Goal: Information Seeking & Learning: Learn about a topic

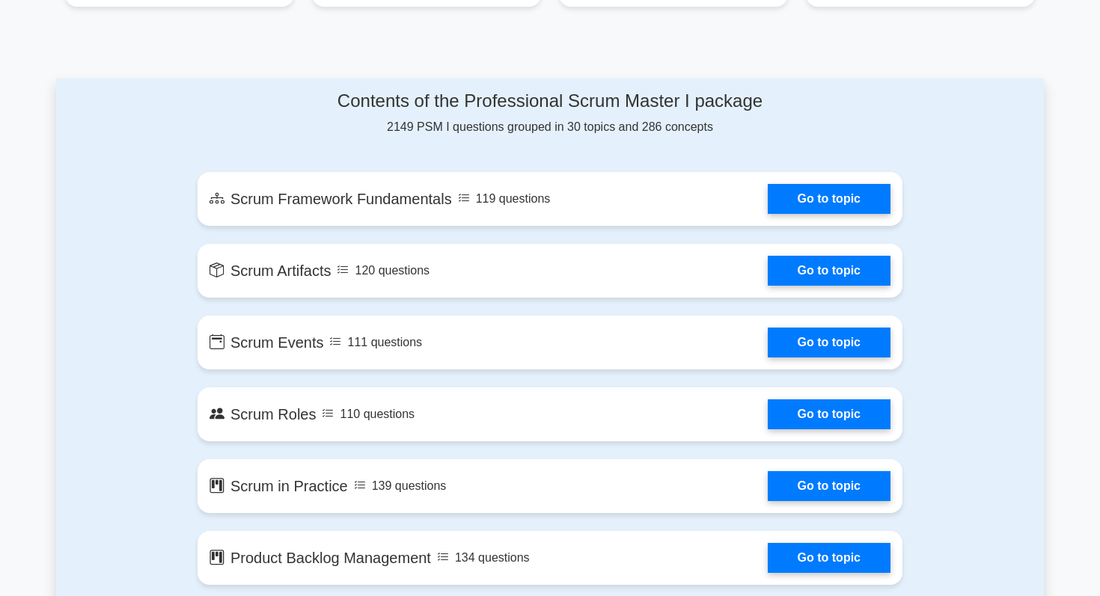
scroll to position [715, 0]
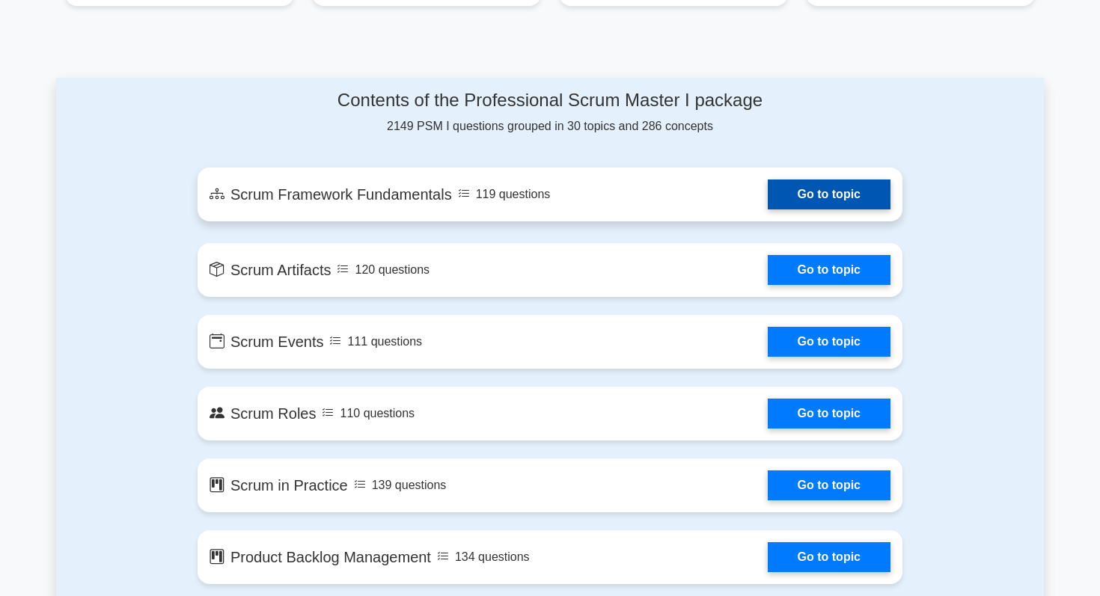
click at [789, 191] on link "Go to topic" at bounding box center [829, 195] width 123 height 30
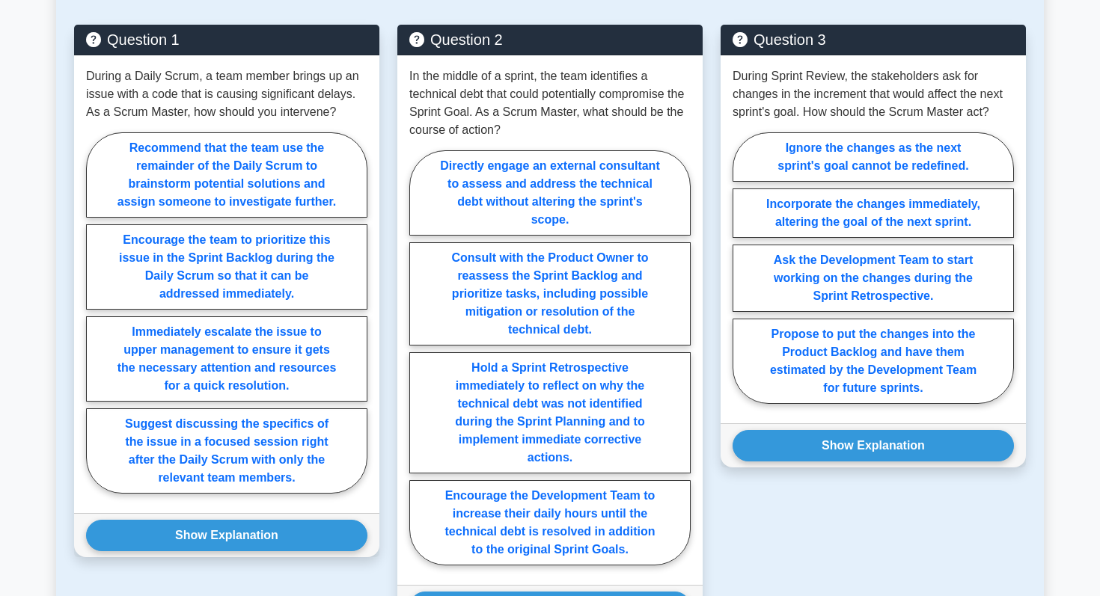
scroll to position [781, 0]
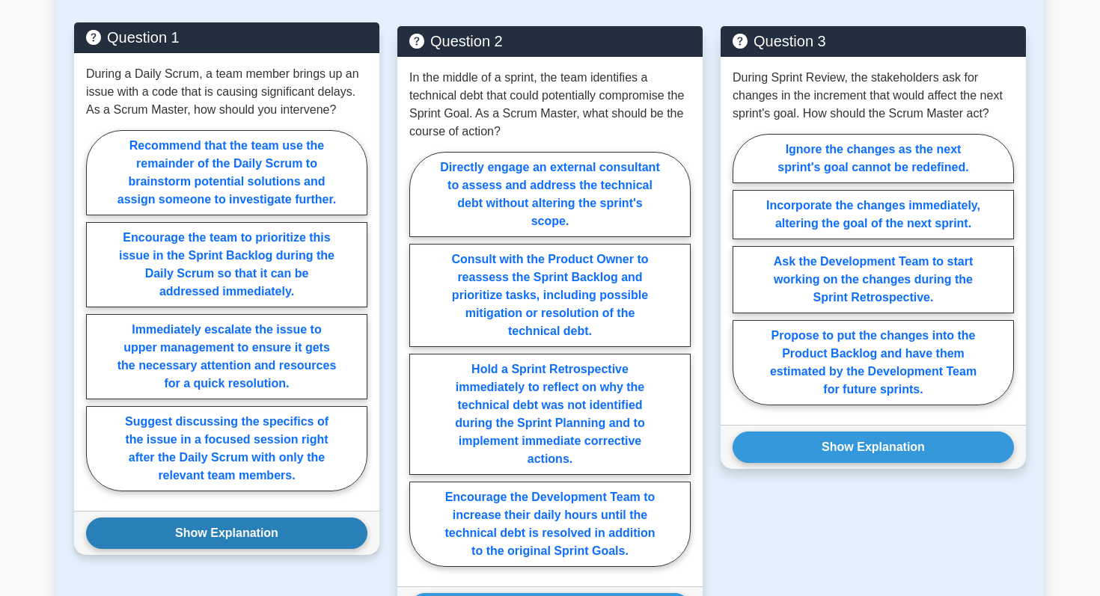
click at [259, 532] on button "Show Explanation" at bounding box center [226, 533] width 281 height 31
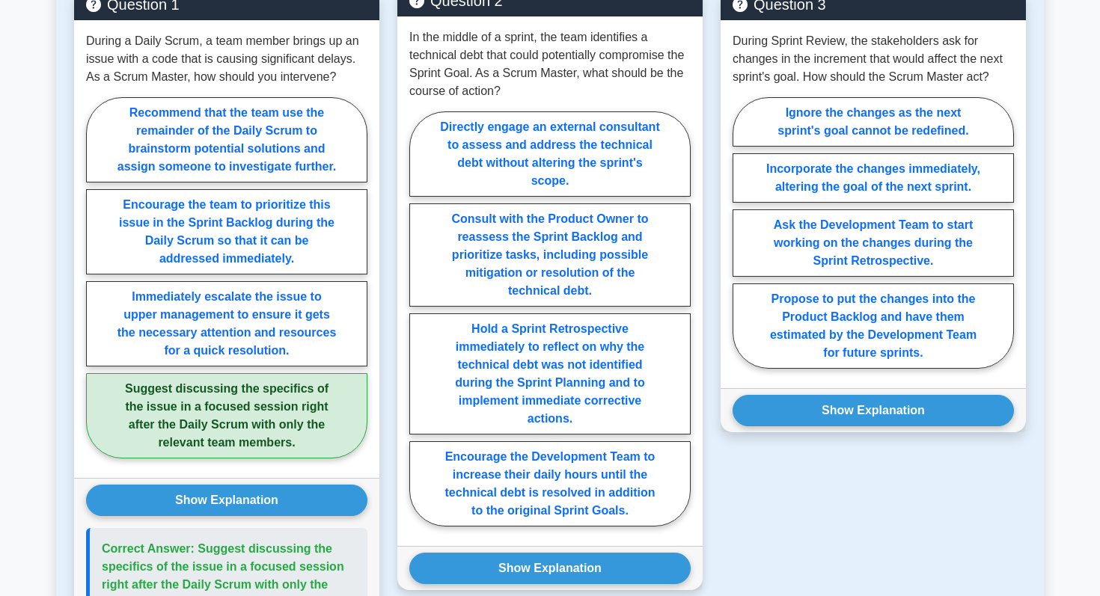
scroll to position [816, 0]
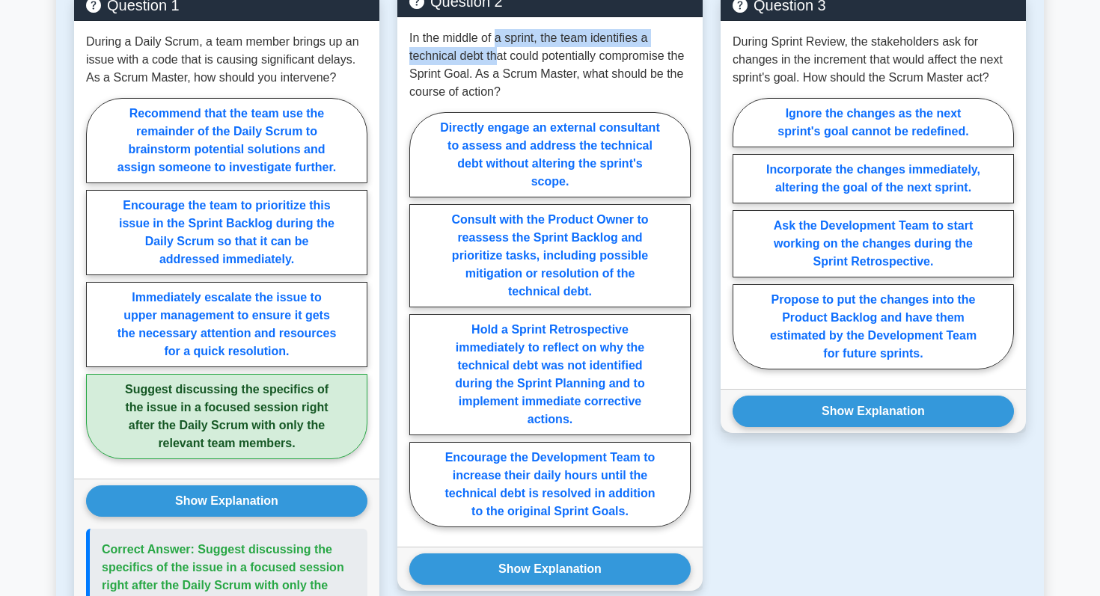
drag, startPoint x: 496, startPoint y: 37, endPoint x: 500, endPoint y: 56, distance: 19.1
click at [500, 56] on p "In the middle of a sprint, the team identifies a technical debt that could pote…" at bounding box center [549, 65] width 281 height 72
click at [509, 57] on p "In the middle of a sprint, the team identifies a technical debt that could pote…" at bounding box center [549, 65] width 281 height 72
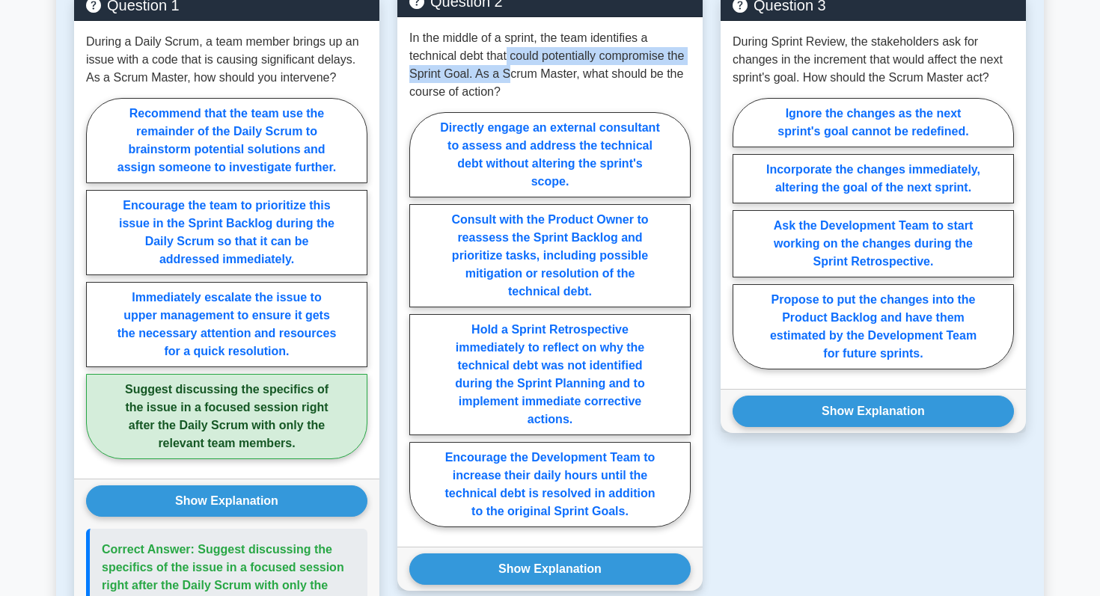
drag, startPoint x: 509, startPoint y: 57, endPoint x: 509, endPoint y: 69, distance: 12.0
click at [509, 69] on p "In the middle of a sprint, the team identifies a technical debt that could pote…" at bounding box center [549, 65] width 281 height 72
click at [517, 77] on p "In the middle of a sprint, the team identifies a technical debt that could pote…" at bounding box center [549, 65] width 281 height 72
click at [415, 41] on p "In the middle of a sprint, the team identifies a technical debt that could pote…" at bounding box center [549, 65] width 281 height 72
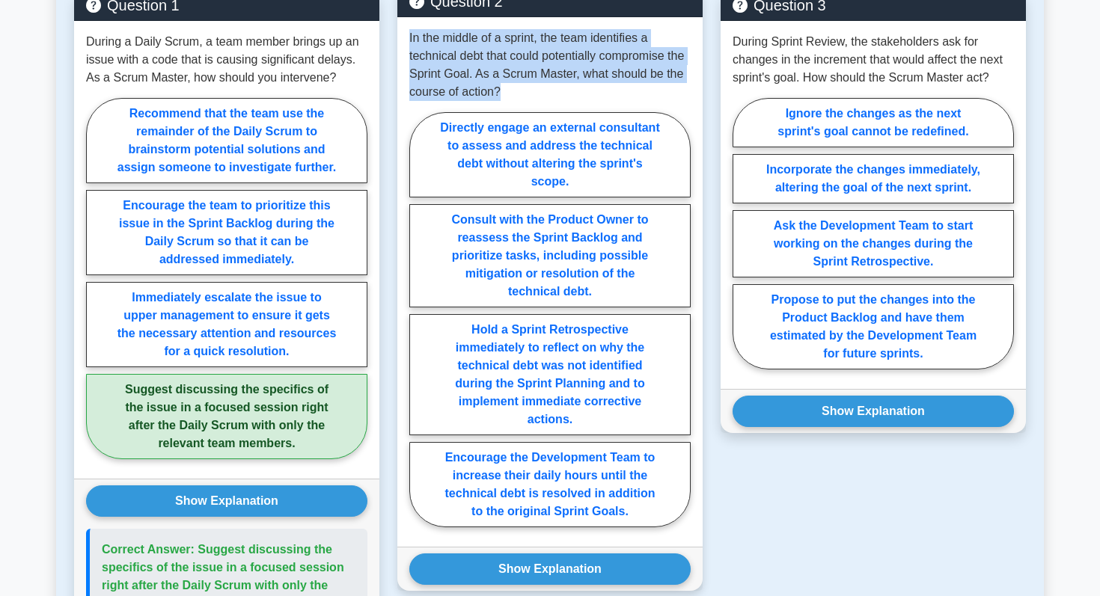
drag, startPoint x: 411, startPoint y: 40, endPoint x: 507, endPoint y: 91, distance: 109.5
click at [507, 91] on p "In the middle of a sprint, the team identifies a technical debt that could pote…" at bounding box center [549, 65] width 281 height 72
copy p "In the middle of a sprint, the team identifies a technical debt that could pote…"
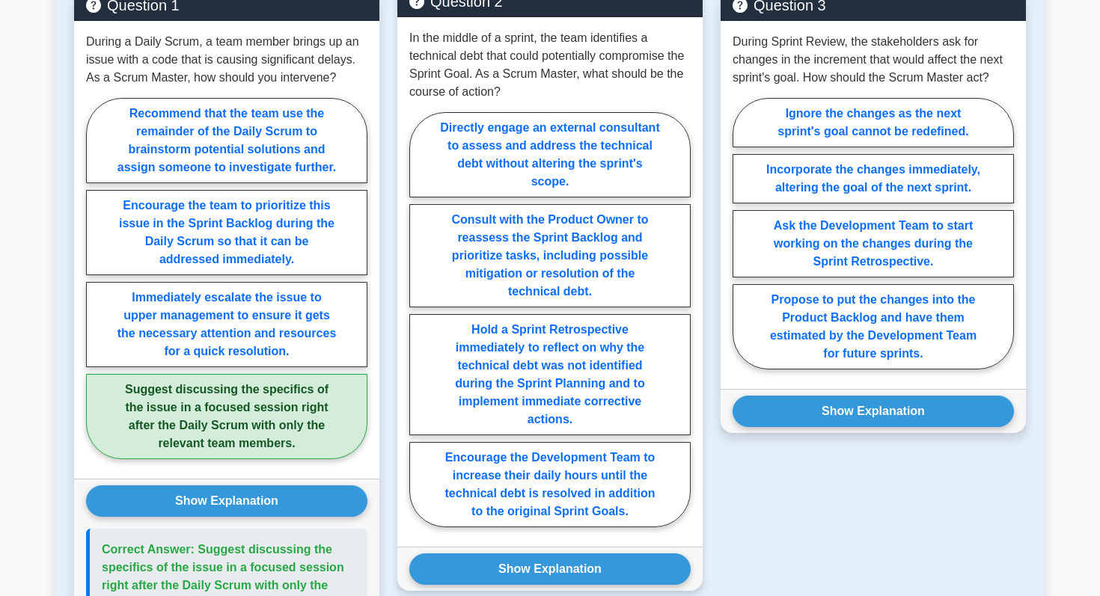
click at [549, 85] on p "In the middle of a sprint, the team identifies a technical debt that could pote…" at bounding box center [549, 65] width 281 height 72
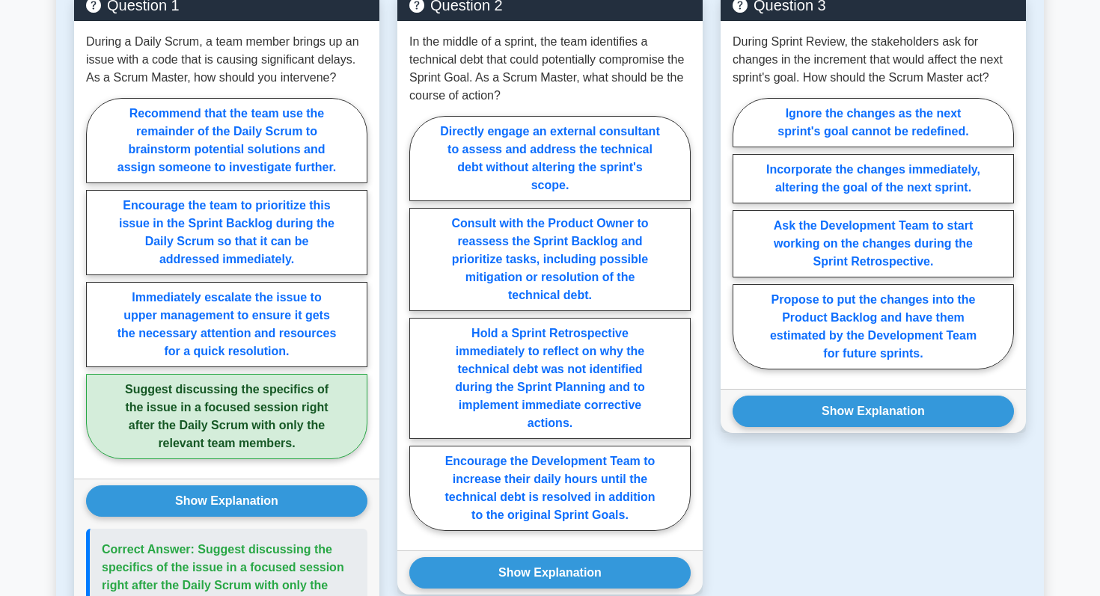
click at [791, 473] on div "Question 3 During Sprint Review, the stakeholders ask for changes in the increm…" at bounding box center [873, 436] width 323 height 892
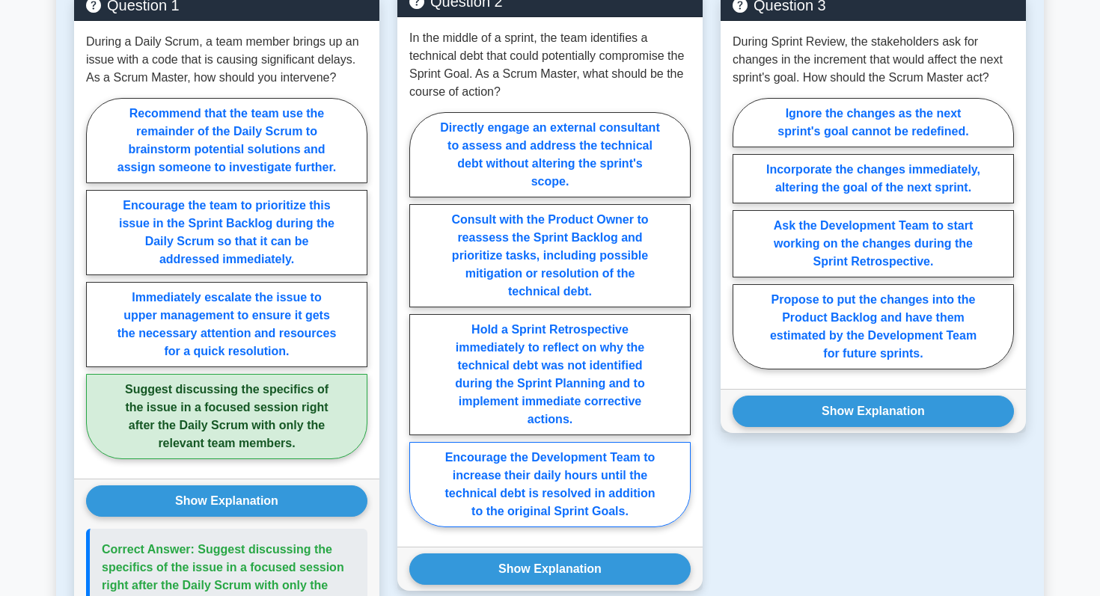
click at [620, 494] on label "Encourage the Development Team to increase their daily hours until the technica…" at bounding box center [549, 484] width 281 height 85
click at [419, 329] on input "Encourage the Development Team to increase their daily hours until the technica…" at bounding box center [414, 325] width 10 height 10
radio input "true"
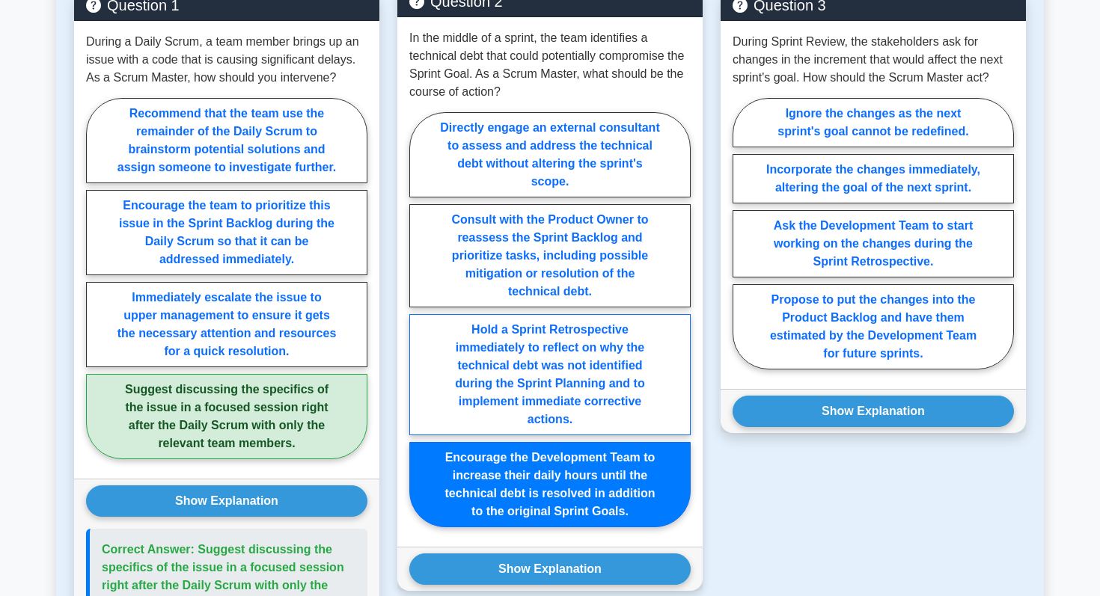
click at [622, 376] on label "Hold a Sprint Retrospective immediately to reflect on why the technical debt wa…" at bounding box center [549, 374] width 281 height 121
click at [419, 329] on input "Hold a Sprint Retrospective immediately to reflect on why the technical debt wa…" at bounding box center [414, 325] width 10 height 10
radio input "true"
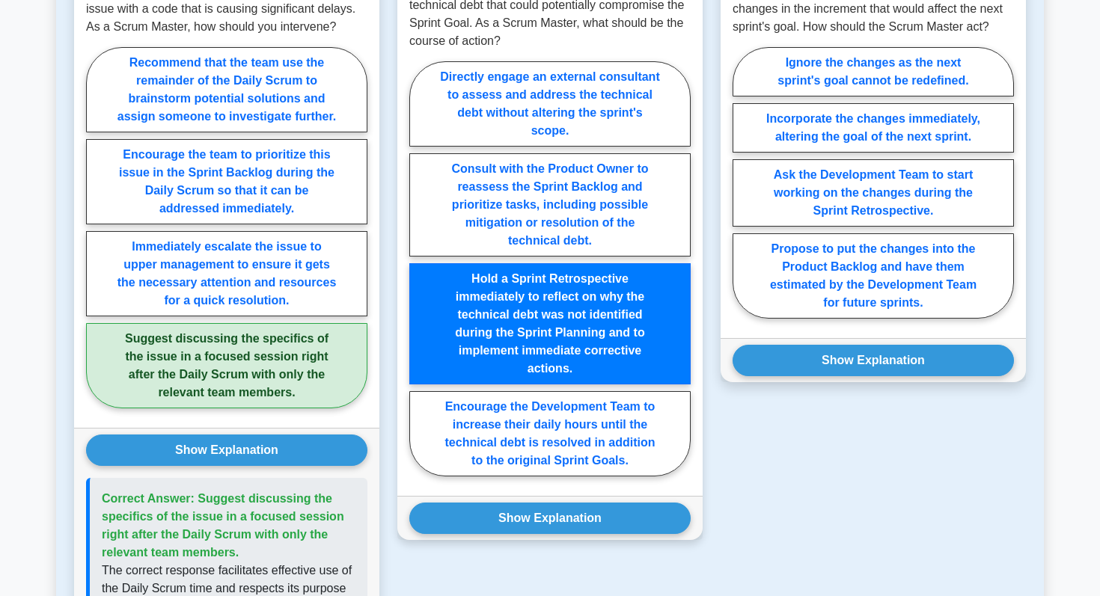
scroll to position [881, 0]
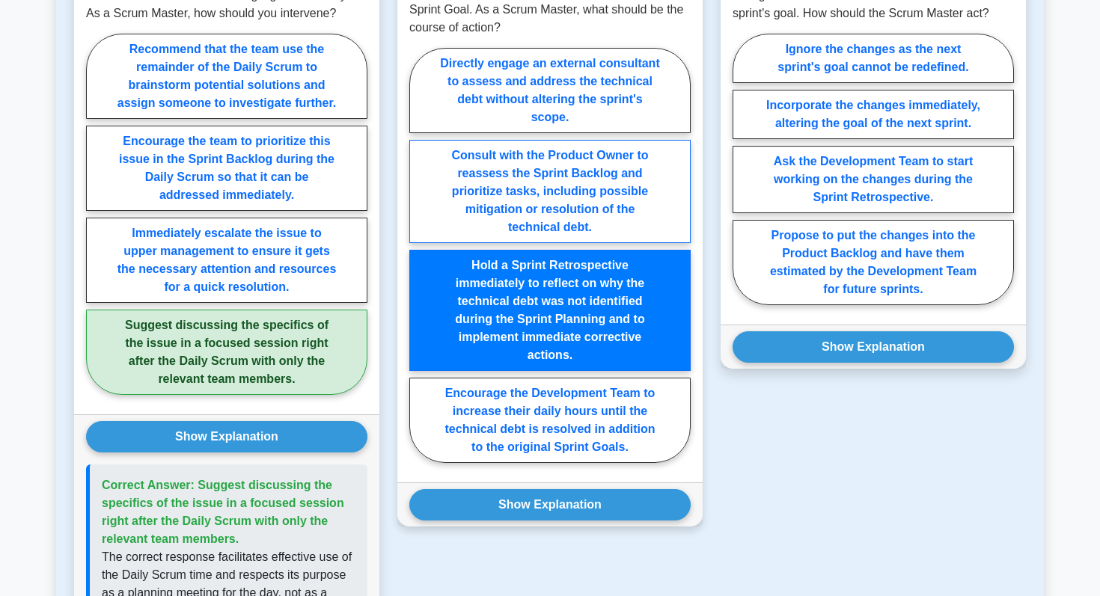
click at [632, 218] on label "Consult with the Product Owner to reassess the Sprint Backlog and prioritize ta…" at bounding box center [549, 191] width 281 height 103
click at [419, 255] on input "Consult with the Product Owner to reassess the Sprint Backlog and prioritize ta…" at bounding box center [414, 260] width 10 height 10
radio input "true"
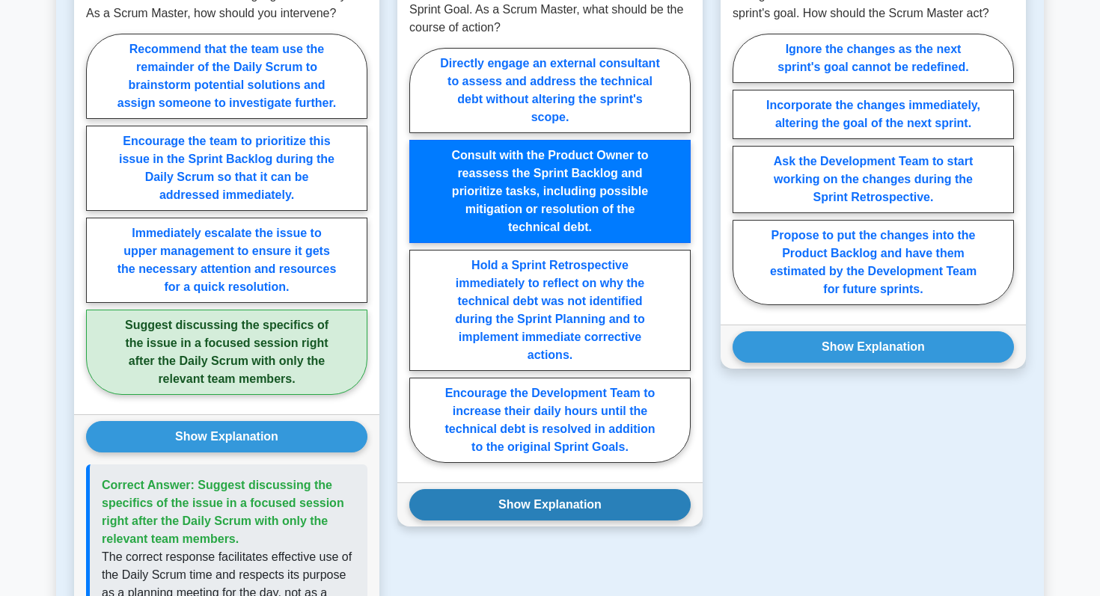
click at [563, 506] on button "Show Explanation" at bounding box center [549, 504] width 281 height 31
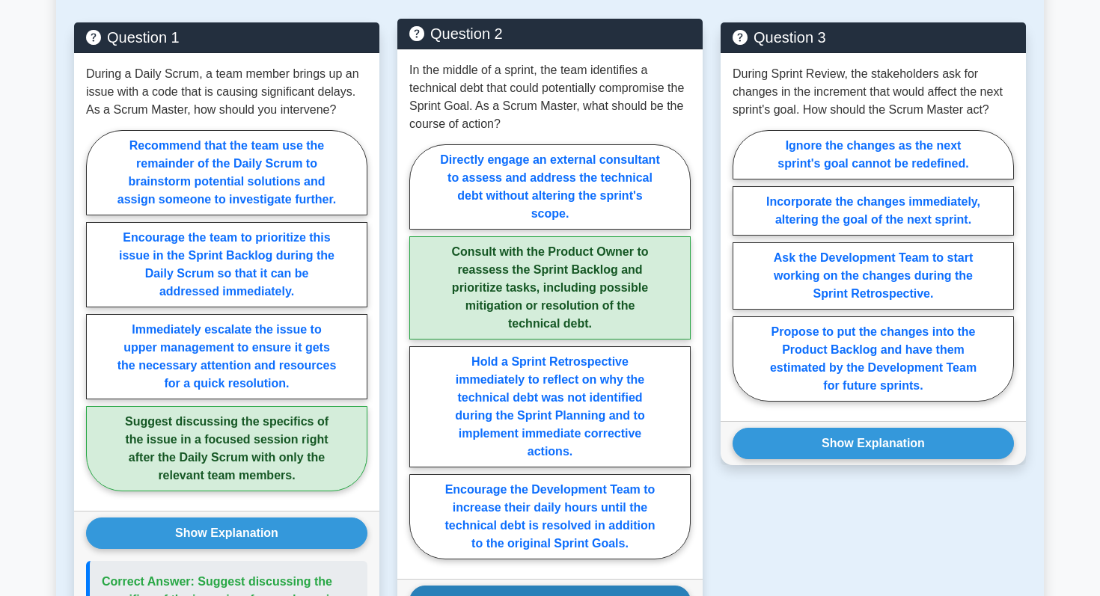
scroll to position [787, 0]
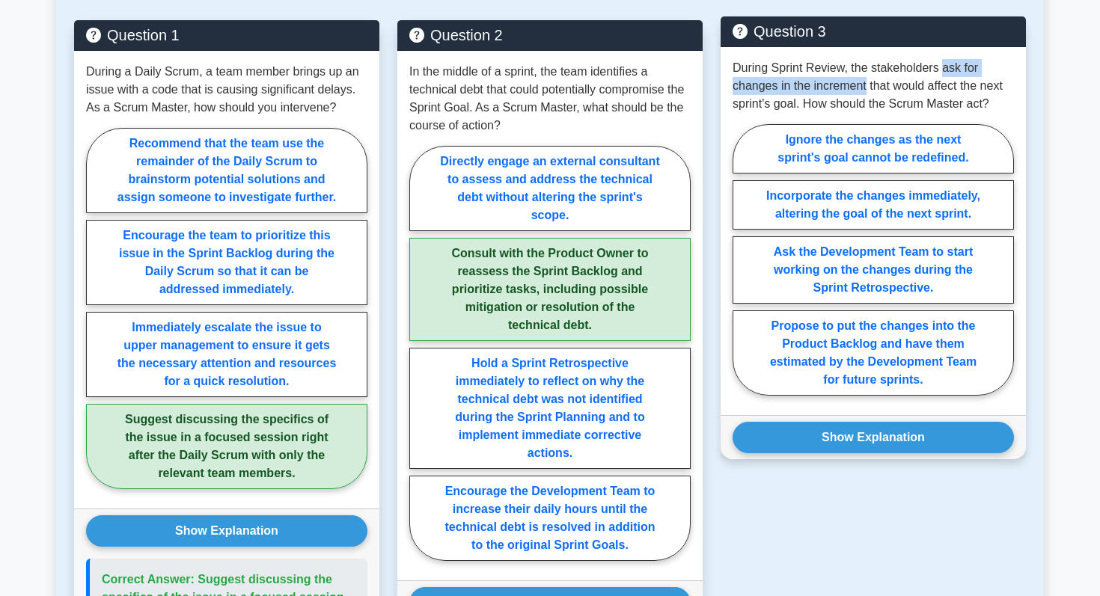
drag, startPoint x: 941, startPoint y: 69, endPoint x: 866, endPoint y: 83, distance: 76.2
click at [866, 83] on p "During Sprint Review, the stakeholders ask for changes in the increment that wo…" at bounding box center [873, 86] width 281 height 54
copy p "ask for changes in the increment"
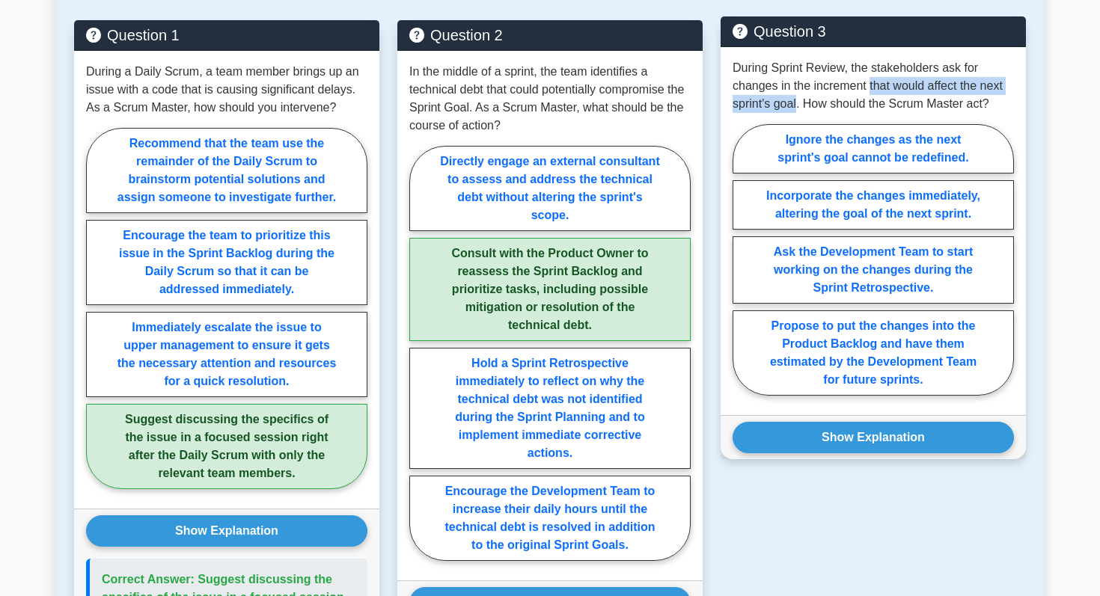
drag, startPoint x: 872, startPoint y: 88, endPoint x: 795, endPoint y: 100, distance: 78.1
click at [795, 100] on p "During Sprint Review, the stakeholders ask for changes in the increment that wo…" at bounding box center [873, 86] width 281 height 54
copy p "that would affect the next sprint's goal"
click at [939, 88] on p "During Sprint Review, the stakeholders ask for changes in the increment that wo…" at bounding box center [873, 86] width 281 height 54
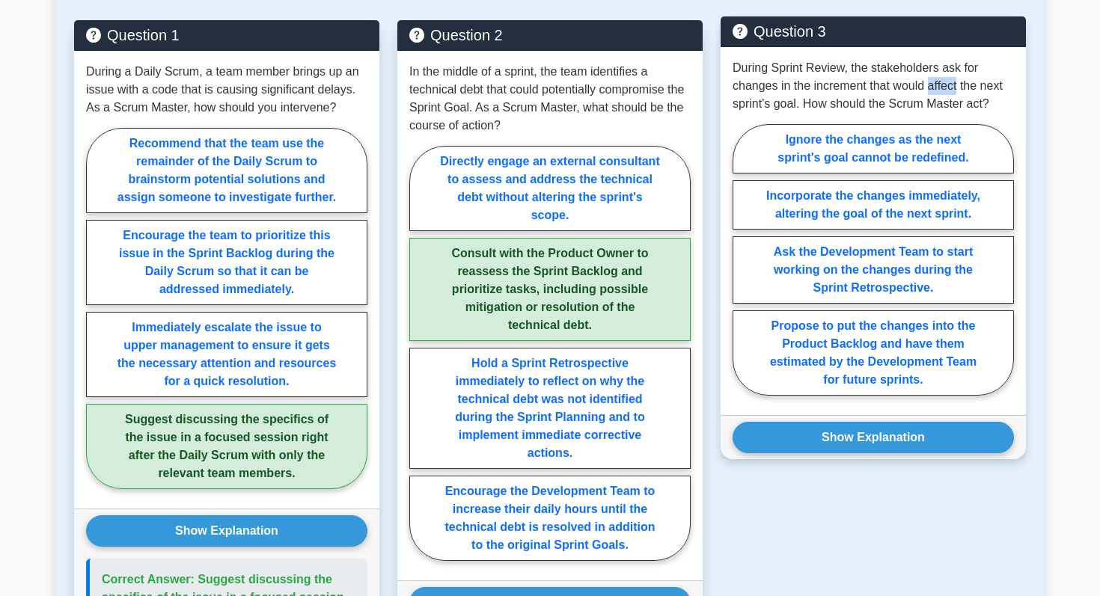
copy p "affect"
click at [831, 117] on div "During Sprint Review, the stakeholders ask for changes in the increment that wo…" at bounding box center [873, 231] width 305 height 368
drag, startPoint x: 763, startPoint y: 195, endPoint x: 973, endPoint y: 212, distance: 210.9
click at [973, 212] on label "Incorporate the changes immediately, altering the goal of the next sprint." at bounding box center [873, 204] width 281 height 49
click at [742, 260] on input "Incorporate the changes immediately, altering the goal of the next sprint." at bounding box center [738, 265] width 10 height 10
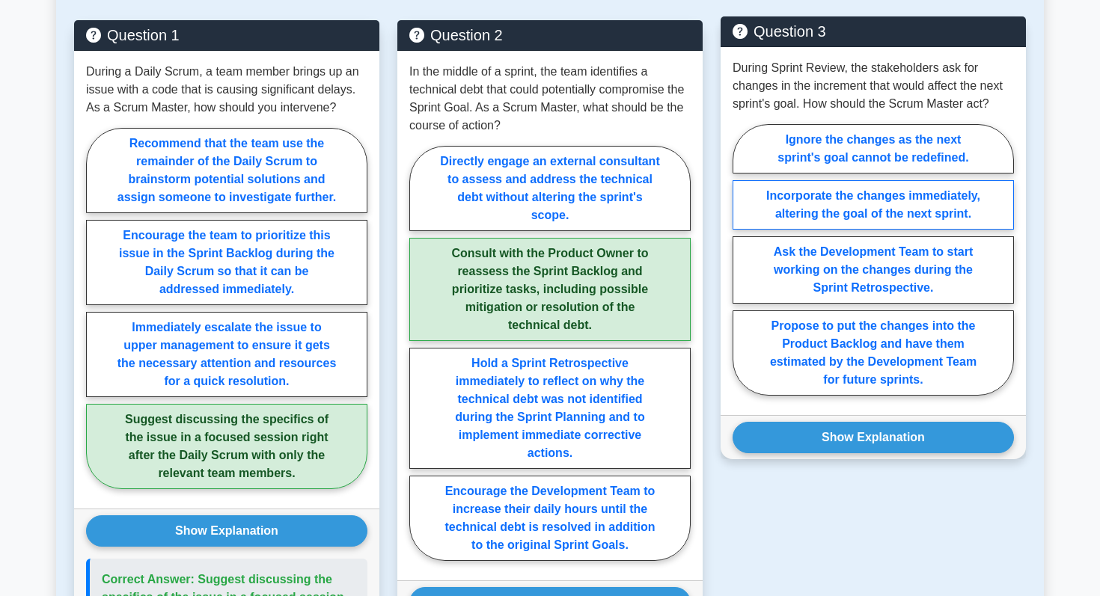
radio input "true"
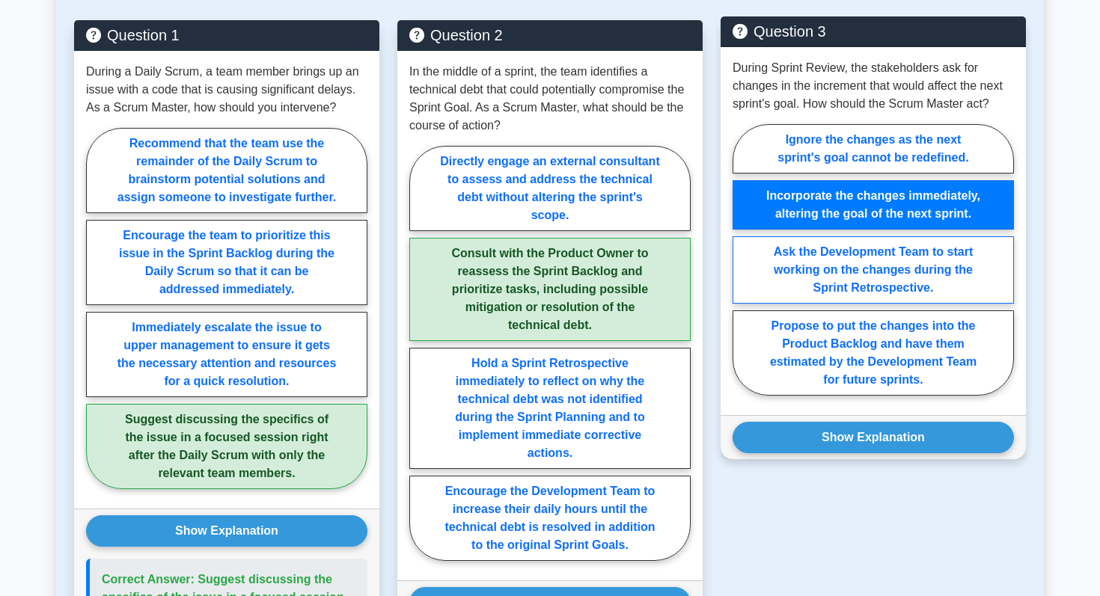
click at [841, 280] on label "Ask the Development Team to start working on the changes during the Sprint Retr…" at bounding box center [873, 269] width 281 height 67
click at [742, 269] on input "Ask the Development Team to start working on the changes during the Sprint Retr…" at bounding box center [738, 265] width 10 height 10
radio input "true"
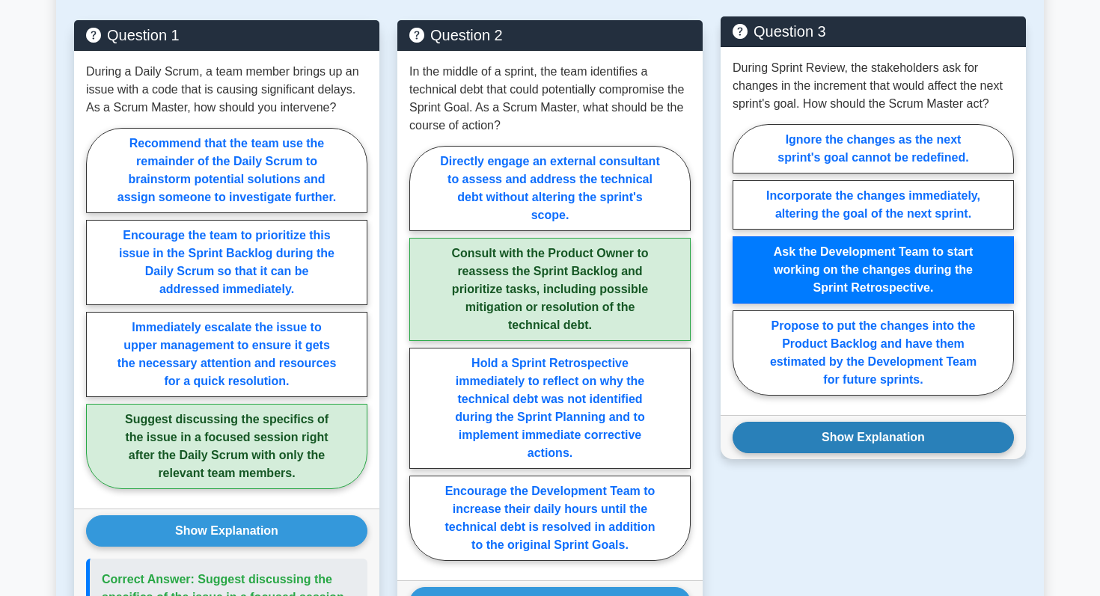
click at [837, 453] on button "Show Explanation" at bounding box center [873, 437] width 281 height 31
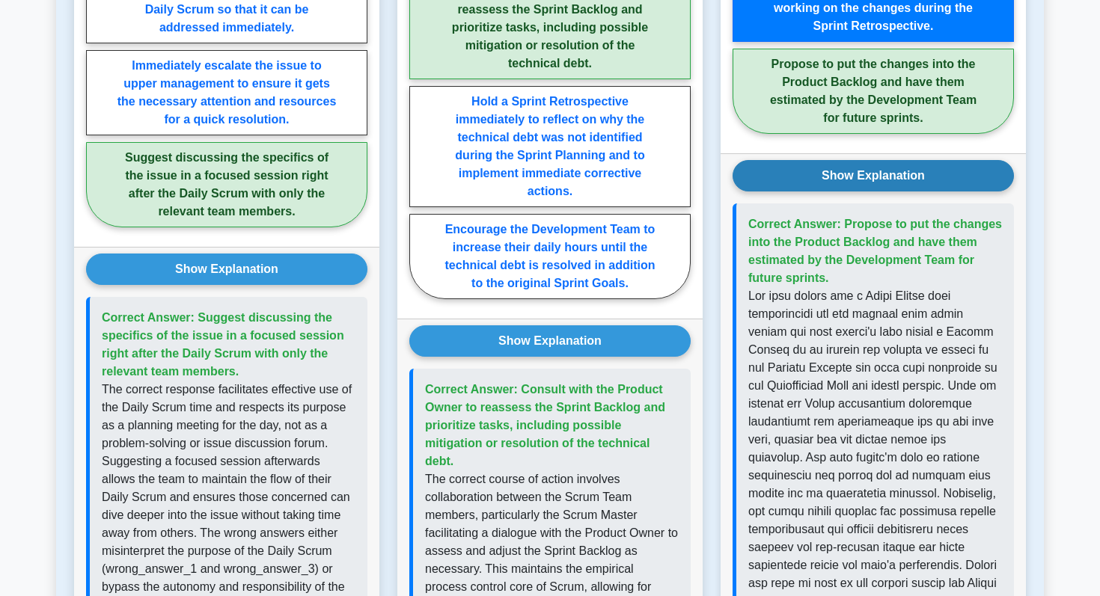
scroll to position [1051, 0]
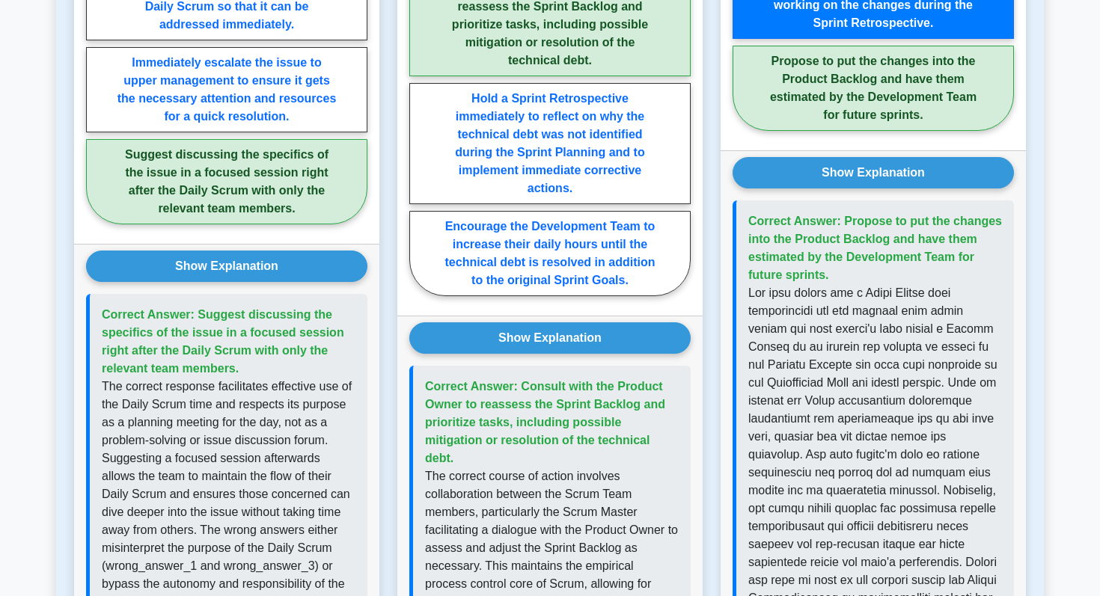
drag, startPoint x: 849, startPoint y: 219, endPoint x: 910, endPoint y: 269, distance: 79.7
click at [911, 269] on p "Correct Answer: Propose to put the changes into the Product Backlog and have th…" at bounding box center [875, 249] width 254 height 72
copy span "Propose to put the changes into the Product Backlog and have them estimated by …"
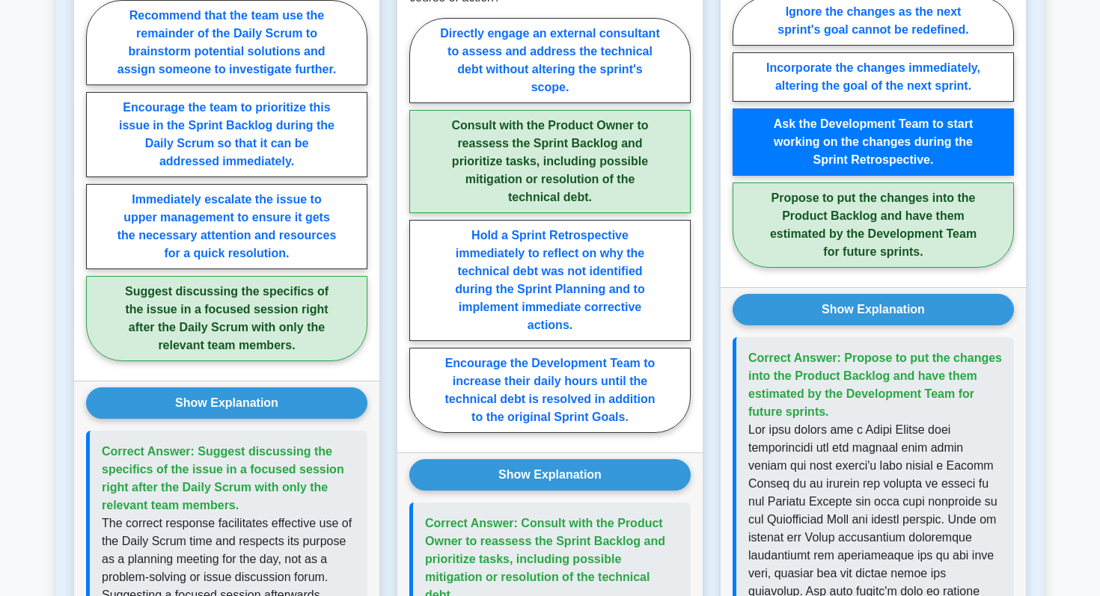
scroll to position [901, 0]
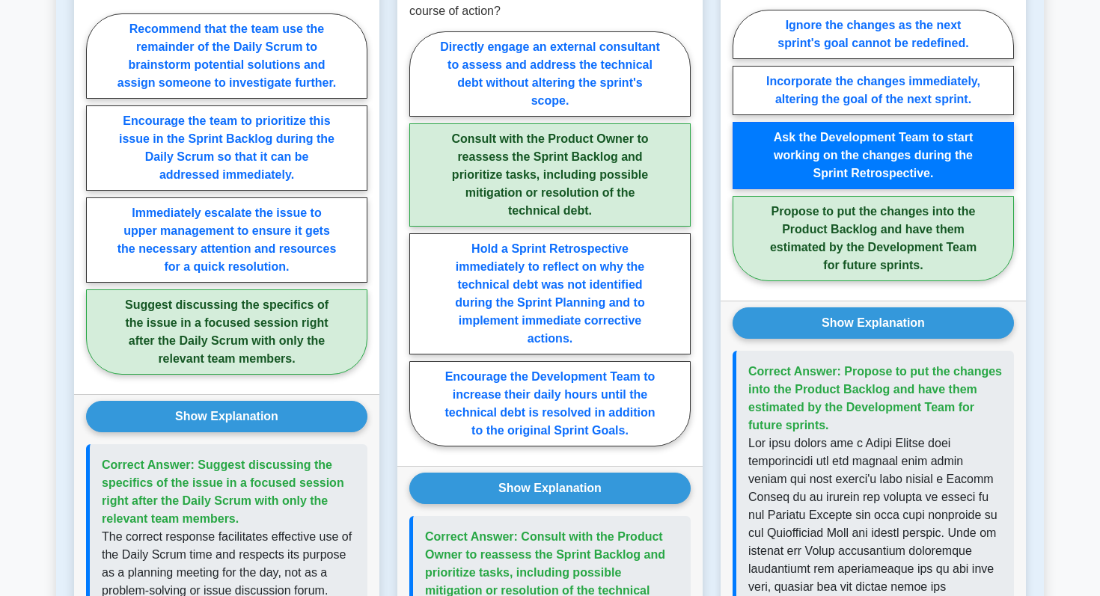
drag, startPoint x: 769, startPoint y: 139, endPoint x: 939, endPoint y: 170, distance: 172.6
click at [939, 170] on label "Ask the Development Team to start working on the changes during the Sprint Retr…" at bounding box center [873, 155] width 281 height 67
click at [742, 155] on input "Ask the Development Team to start working on the changes during the Sprint Retr…" at bounding box center [738, 150] width 10 height 10
click at [868, 269] on label "Propose to put the changes into the Product Backlog and have them estimated by …" at bounding box center [873, 238] width 281 height 85
click at [742, 155] on input "Propose to put the changes into the Product Backlog and have them estimated by …" at bounding box center [738, 150] width 10 height 10
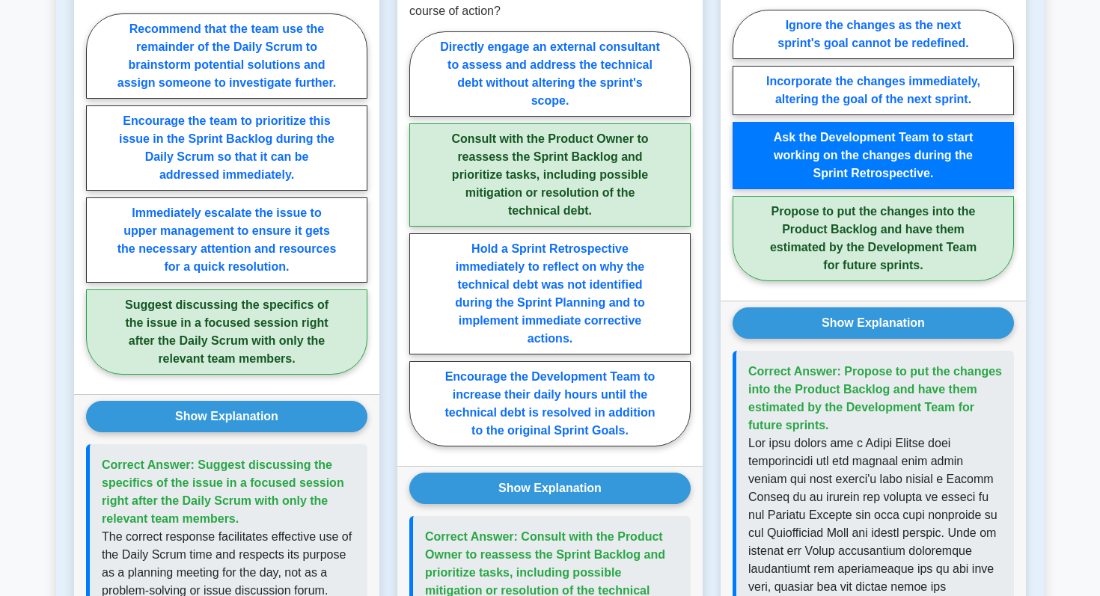
radio input "true"
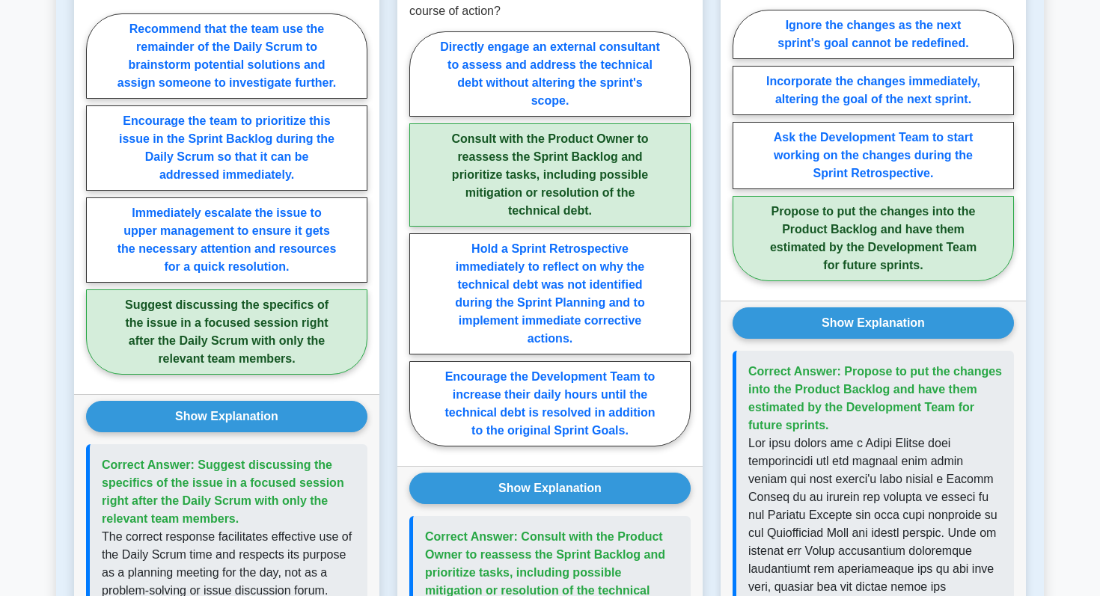
click at [868, 250] on label "Propose to put the changes into the Product Backlog and have them estimated by …" at bounding box center [873, 238] width 281 height 85
click at [742, 155] on input "Propose to put the changes into the Product Backlog and have them estimated by …" at bounding box center [738, 150] width 10 height 10
click at [868, 250] on label "Propose to put the changes into the Product Backlog and have them estimated by …" at bounding box center [873, 238] width 281 height 85
click at [742, 155] on input "Propose to put the changes into the Product Backlog and have them estimated by …" at bounding box center [738, 150] width 10 height 10
click at [868, 250] on label "Propose to put the changes into the Product Backlog and have them estimated by …" at bounding box center [873, 238] width 281 height 85
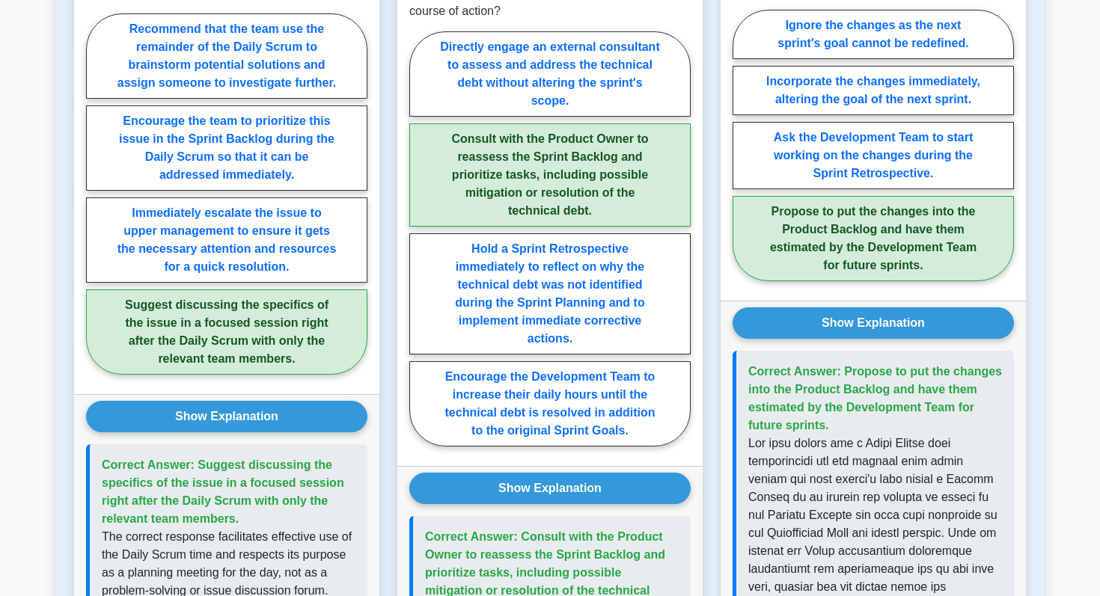
click at [742, 155] on input "Propose to put the changes into the Product Backlog and have them estimated by …" at bounding box center [738, 150] width 10 height 10
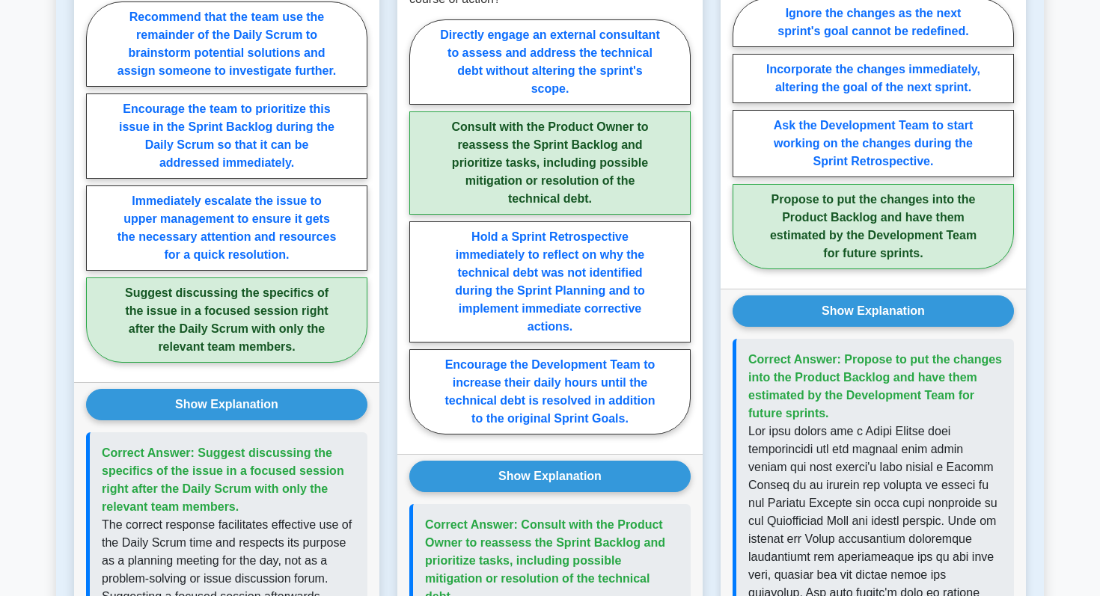
scroll to position [0, 0]
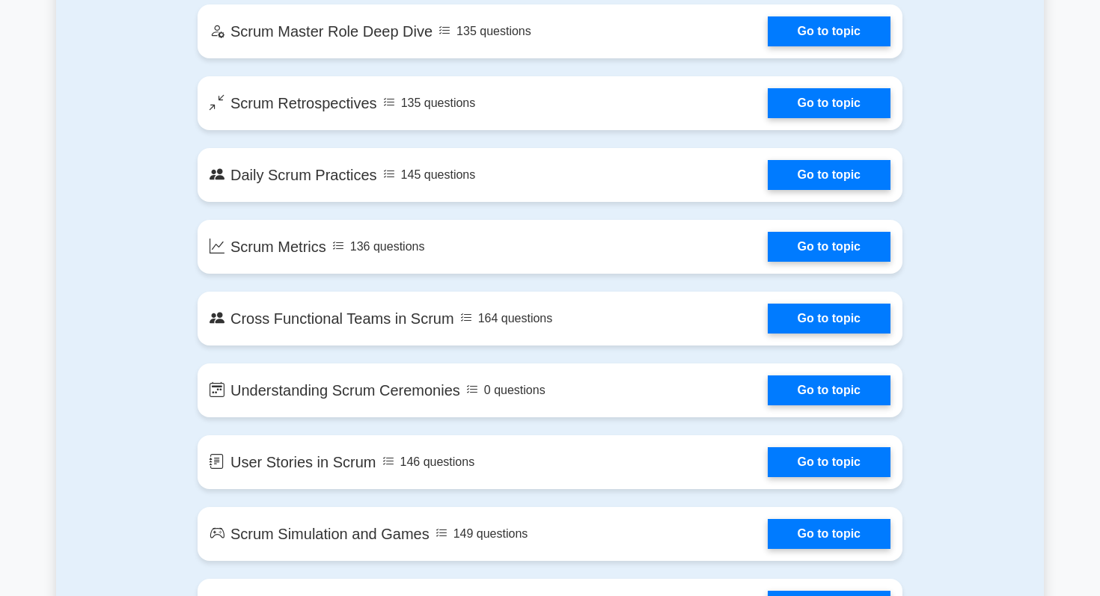
scroll to position [2085, 0]
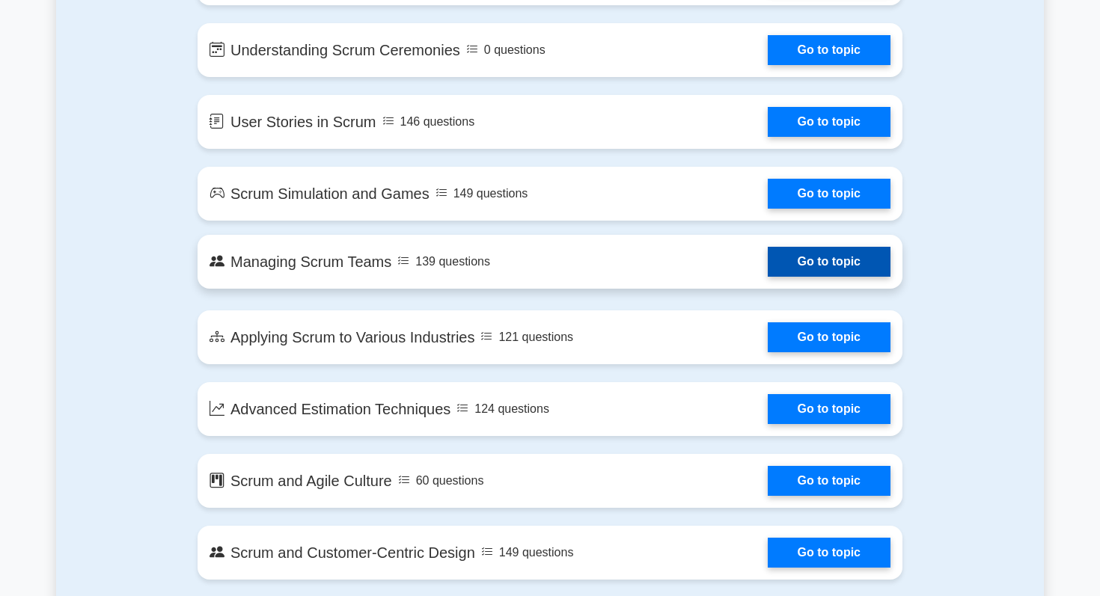
click at [817, 248] on link "Go to topic" at bounding box center [829, 262] width 123 height 30
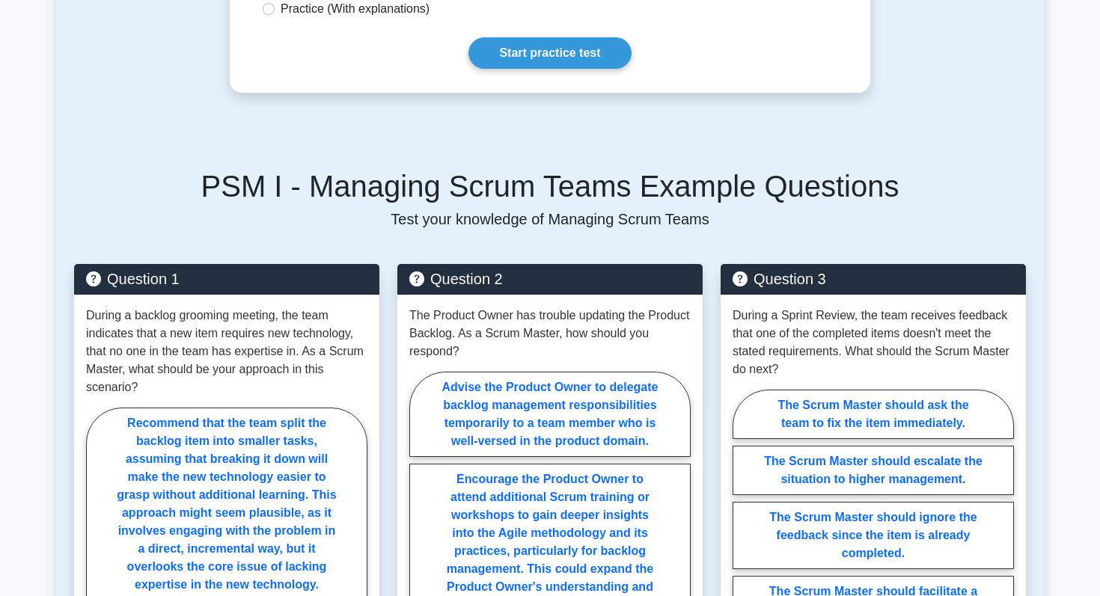
scroll to position [545, 0]
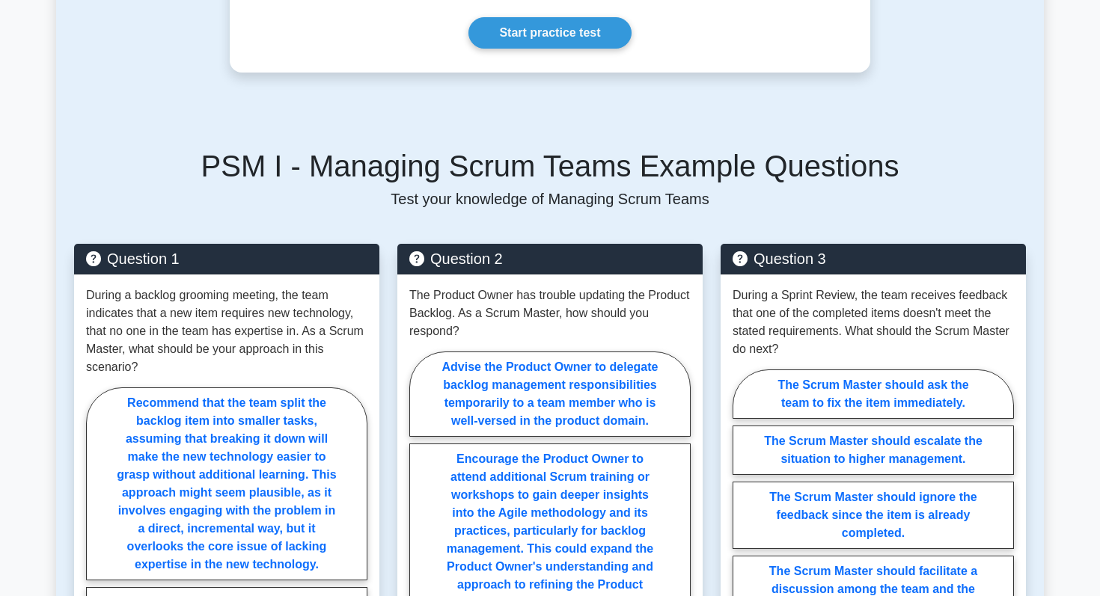
click at [582, 38] on link "Start practice test" at bounding box center [549, 32] width 162 height 31
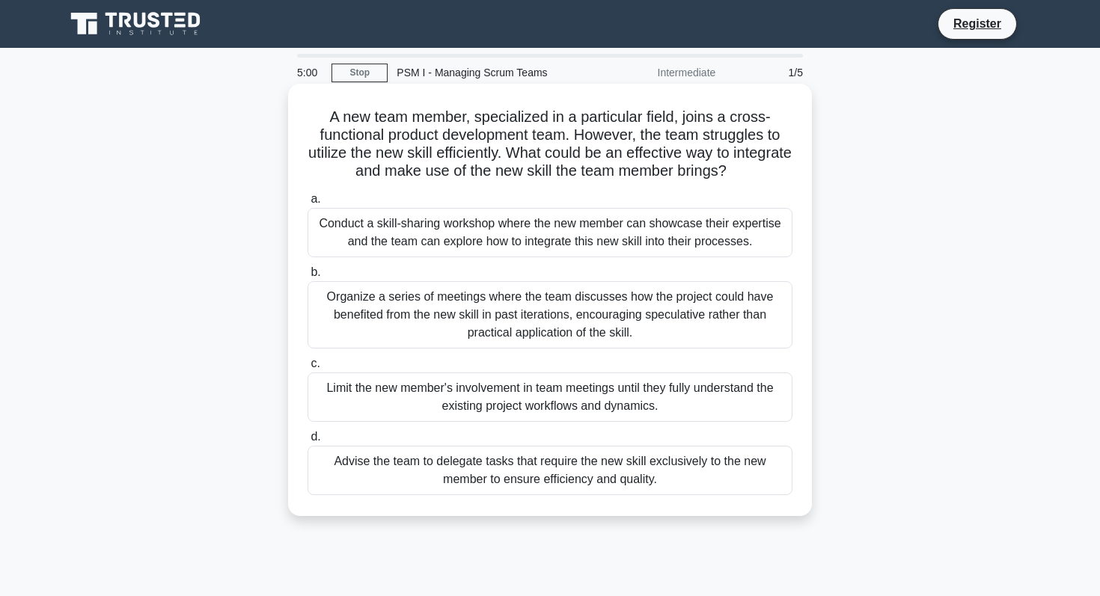
scroll to position [212, 0]
